Goal: Information Seeking & Learning: Find specific fact

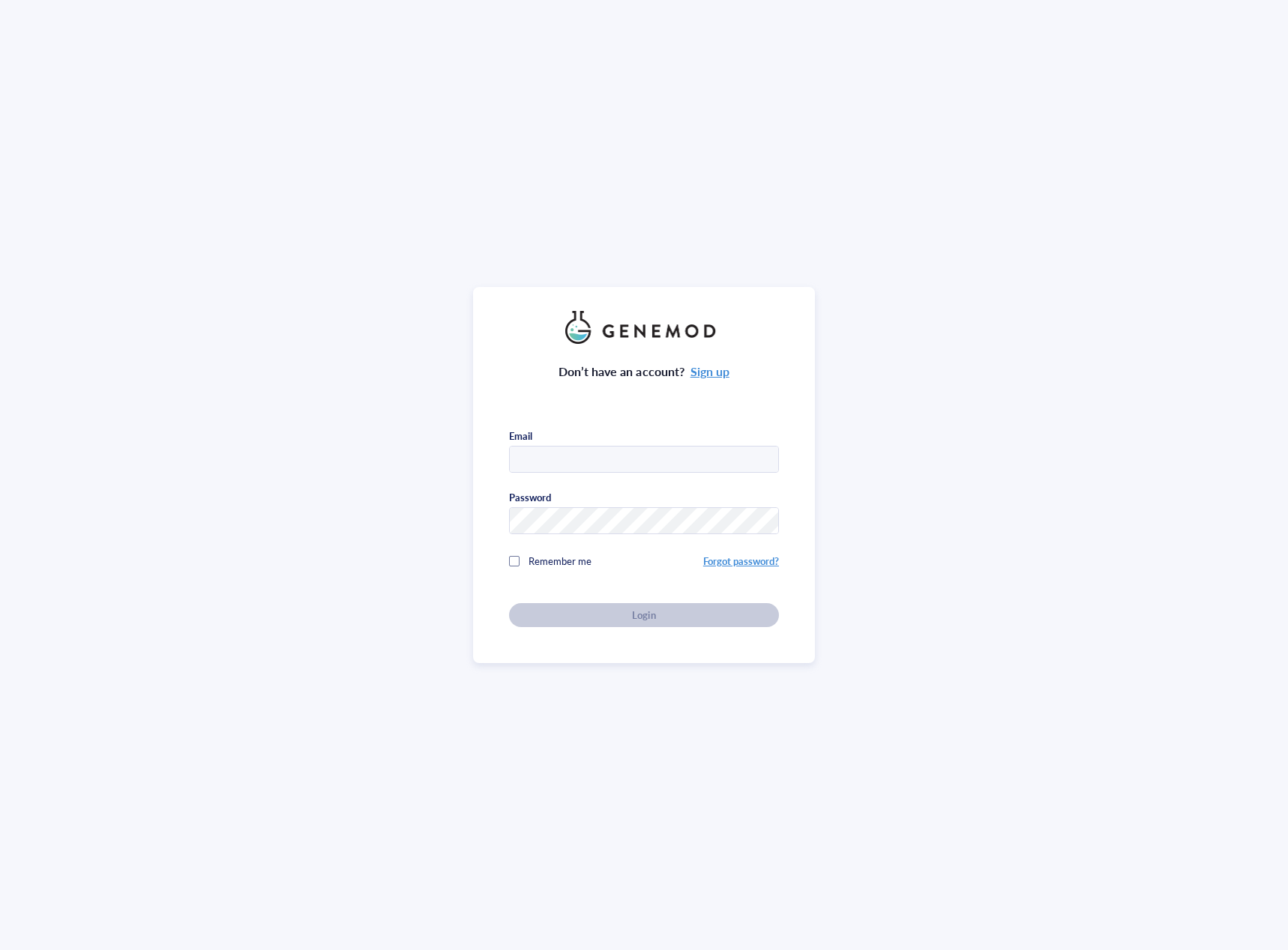
click at [578, 451] on input "text" at bounding box center [644, 460] width 268 height 27
type input "[EMAIL_ADDRESS][DOMAIN_NAME]"
click at [569, 614] on div "Login" at bounding box center [644, 615] width 222 height 14
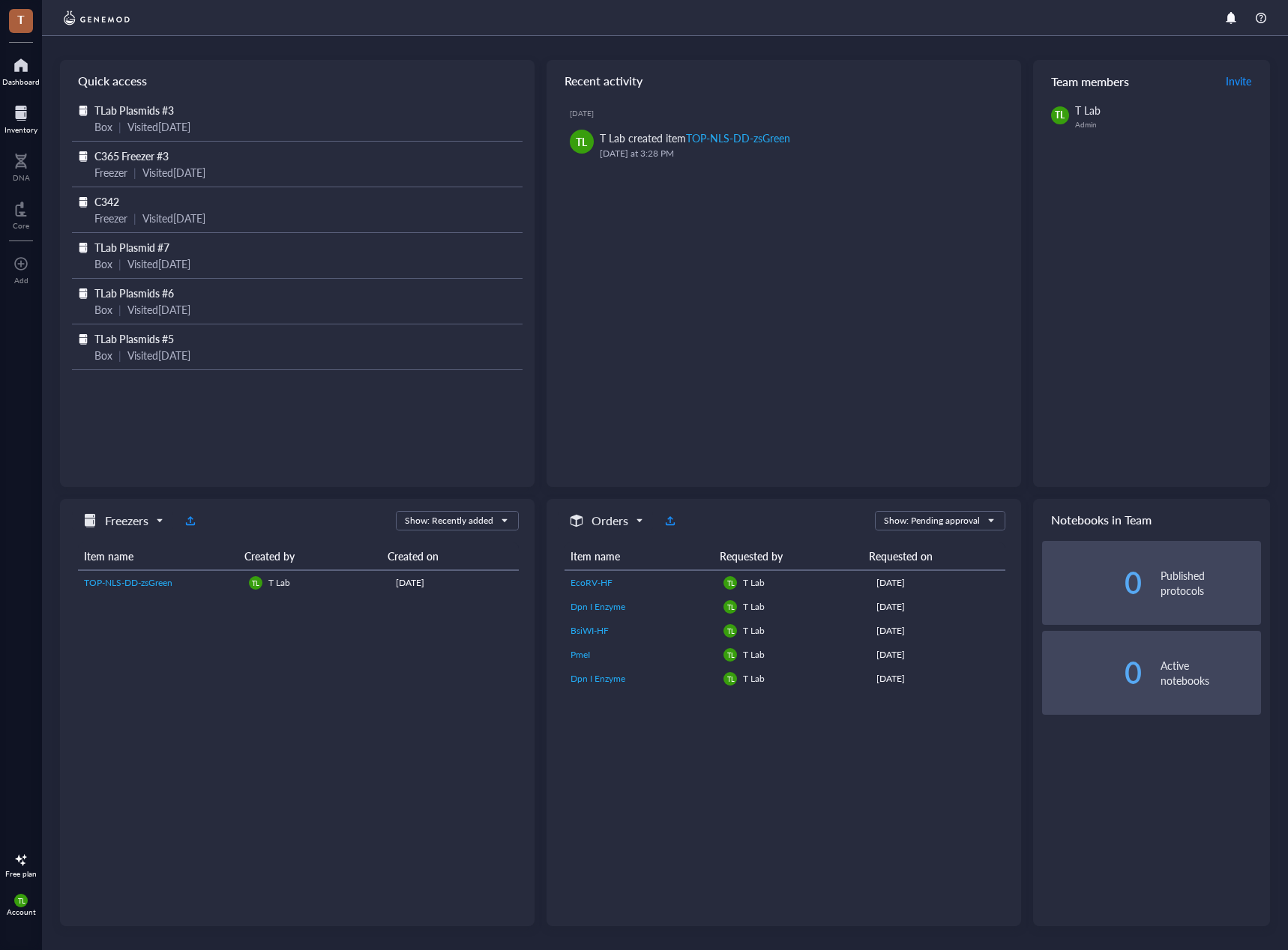
click at [21, 106] on div at bounding box center [21, 113] width 33 height 24
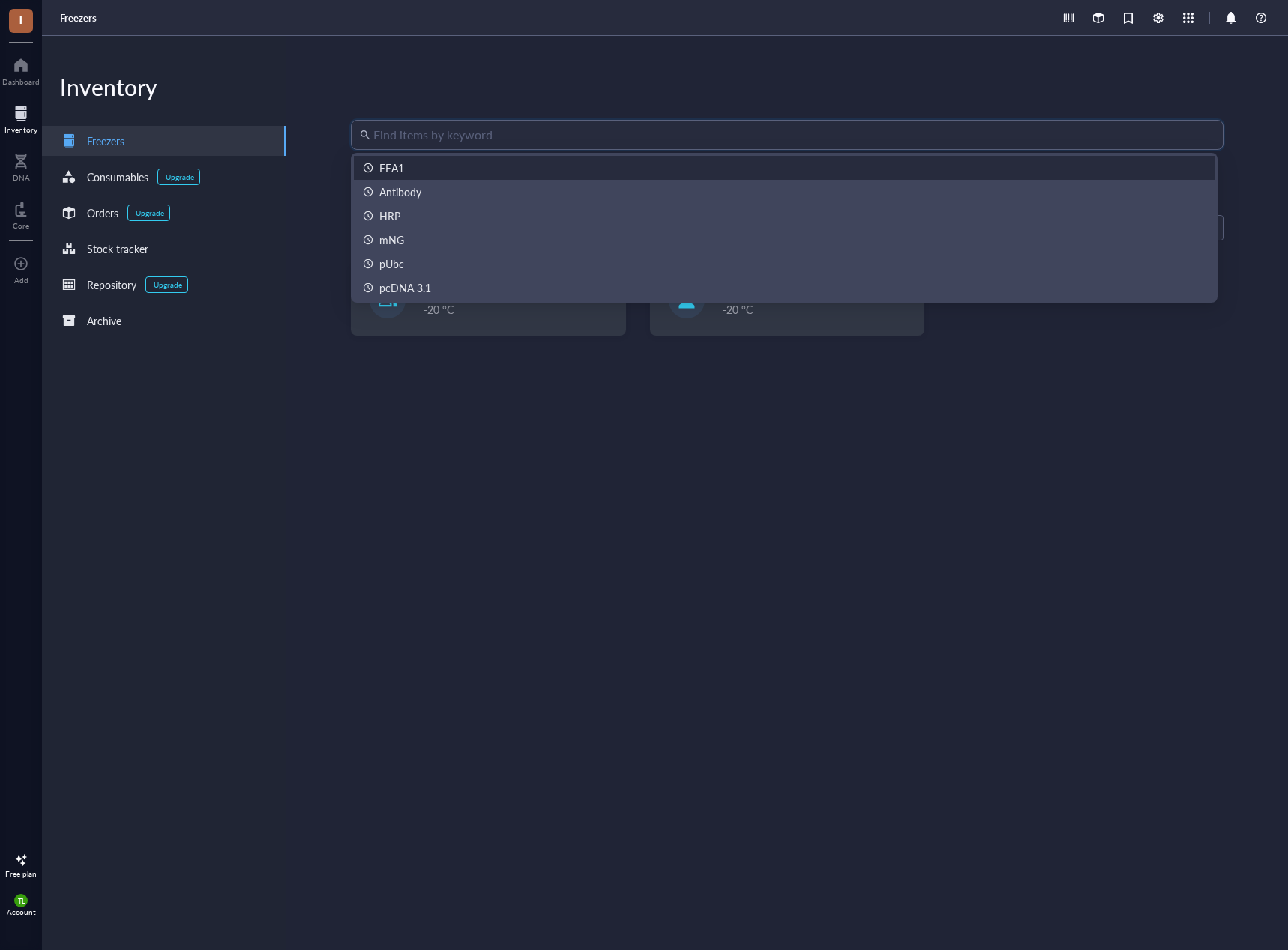
click at [430, 126] on input "search" at bounding box center [794, 135] width 841 height 29
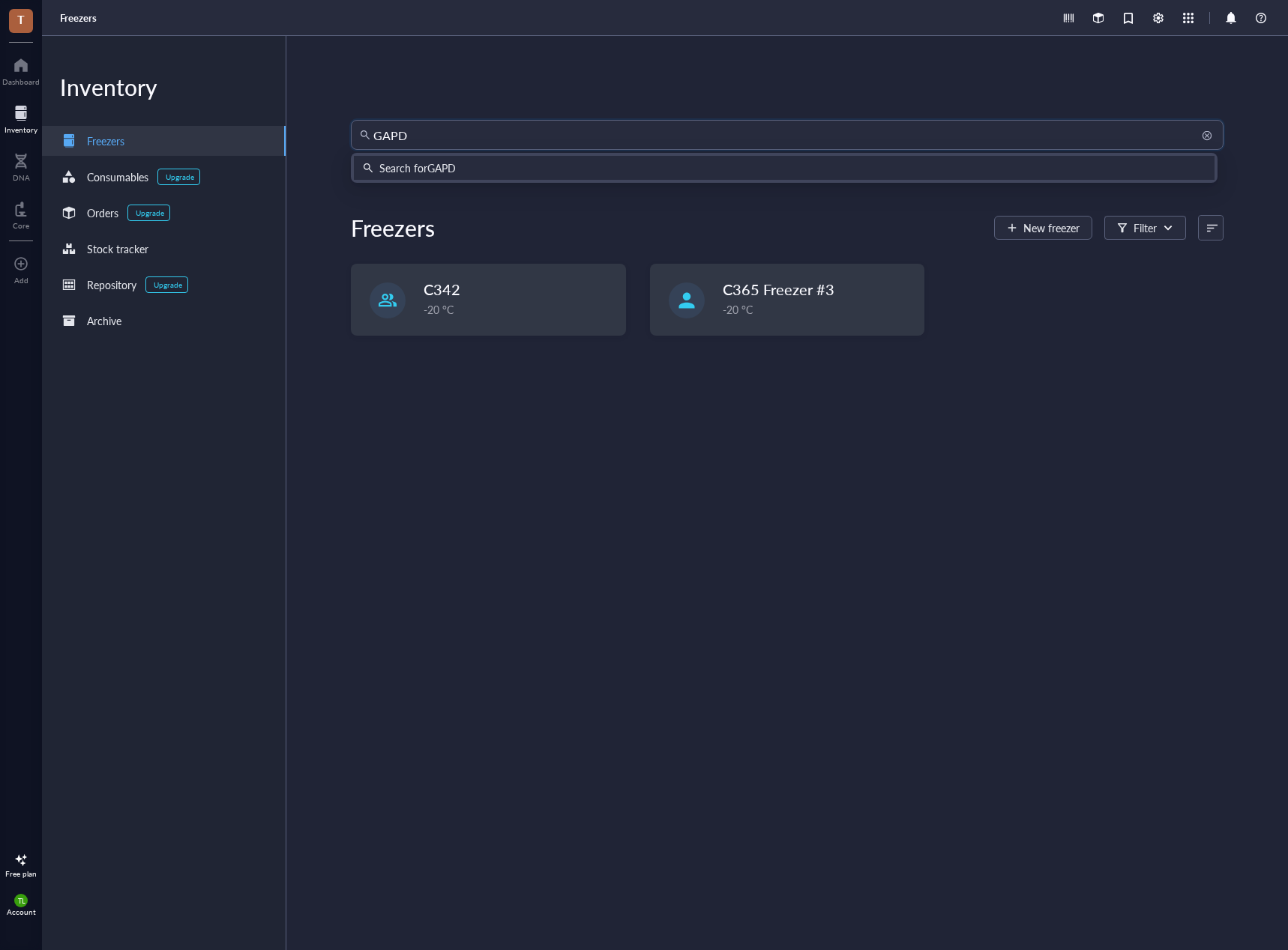
type input "GAPDH"
